Goal: Task Accomplishment & Management: Complete application form

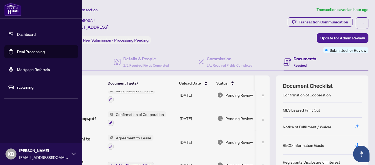
click at [21, 34] on link "Dashboard" at bounding box center [26, 34] width 19 height 5
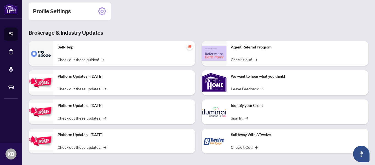
scroll to position [90, 0]
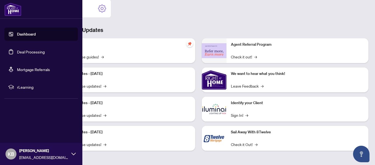
drag, startPoint x: 9, startPoint y: 49, endPoint x: 14, endPoint y: 49, distance: 5.2
click at [17, 49] on link "Deal Processing" at bounding box center [31, 51] width 28 height 5
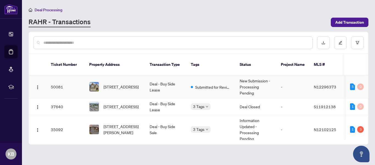
click at [147, 82] on td "Deal - Buy Side Lease" at bounding box center [165, 86] width 41 height 23
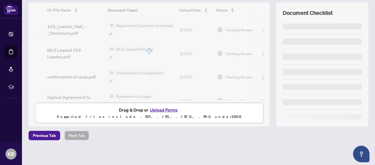
scroll to position [74, 0]
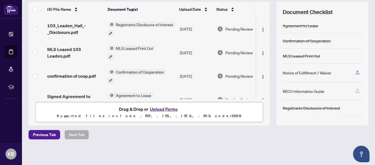
click at [355, 93] on span "button" at bounding box center [357, 91] width 5 height 9
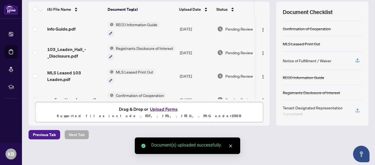
scroll to position [16, 0]
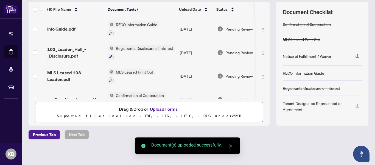
click at [353, 105] on button "button" at bounding box center [357, 105] width 9 height 9
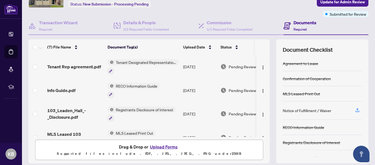
scroll to position [0, 0]
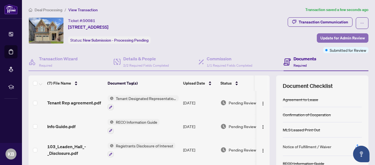
click at [332, 37] on span "Update for Admin Review" at bounding box center [343, 38] width 45 height 9
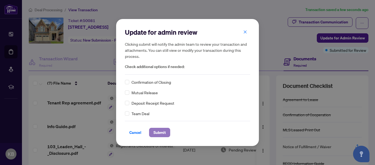
click at [158, 130] on span "Submit" at bounding box center [160, 132] width 12 height 9
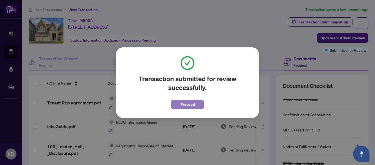
click at [177, 103] on button "Proceed" at bounding box center [187, 103] width 33 height 9
